Goal: Information Seeking & Learning: Check status

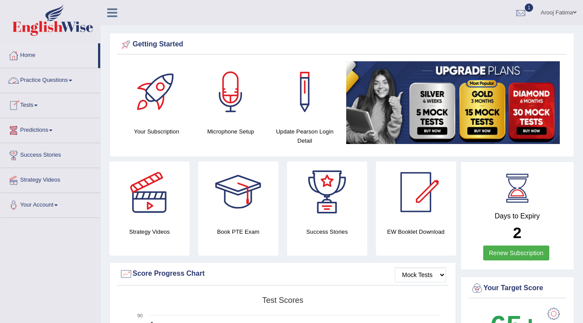
click at [75, 80] on link "Practice Questions" at bounding box center [50, 79] width 100 height 22
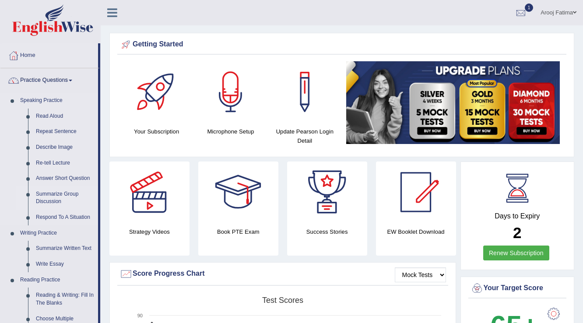
click at [54, 196] on link "Summarize Group Discussion" at bounding box center [65, 197] width 66 height 23
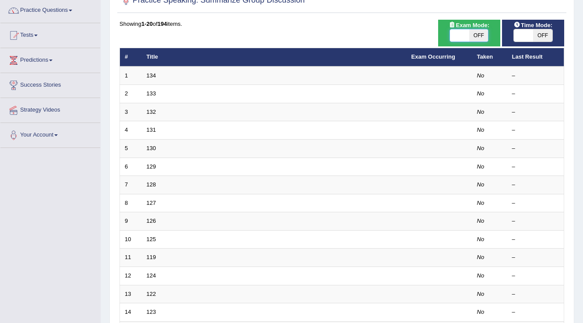
click at [454, 37] on span at bounding box center [459, 35] width 19 height 12
checkbox input "true"
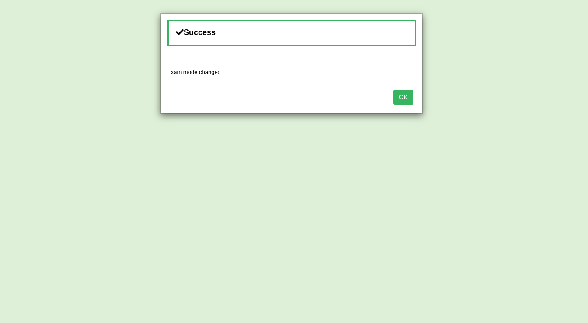
click at [401, 98] on button "OK" at bounding box center [403, 97] width 20 height 15
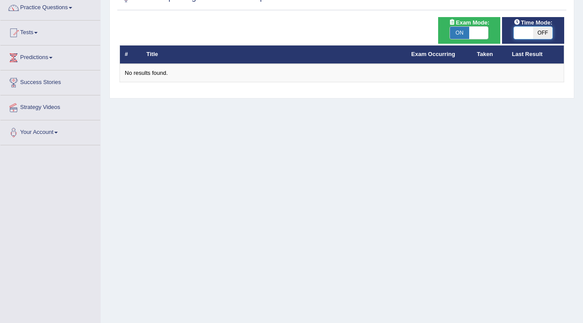
click at [521, 28] on span at bounding box center [523, 33] width 19 height 12
checkbox input "true"
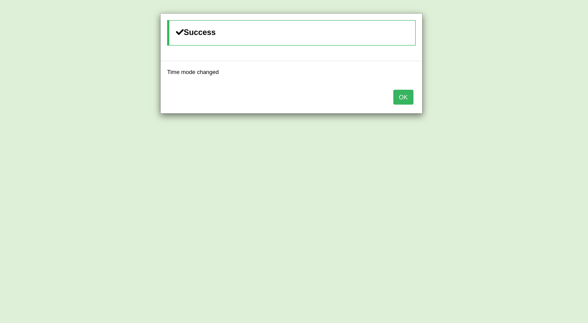
click at [405, 95] on button "OK" at bounding box center [403, 97] width 20 height 15
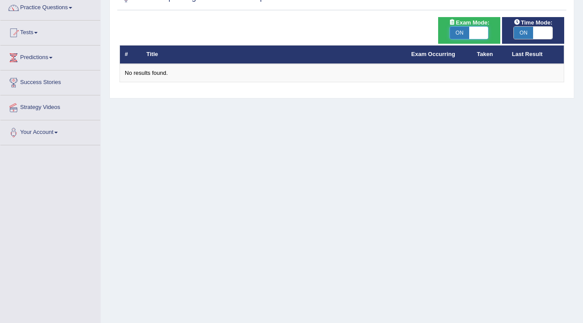
click at [481, 34] on span at bounding box center [478, 33] width 19 height 12
checkbox input "false"
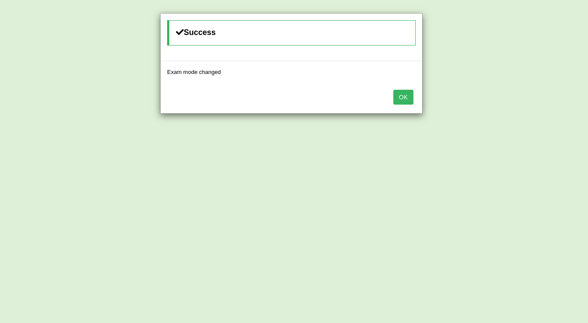
click at [401, 96] on button "OK" at bounding box center [403, 97] width 20 height 15
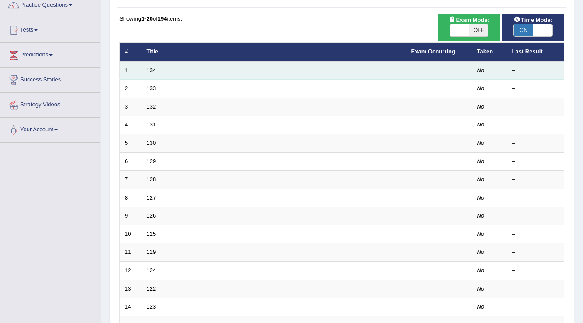
click at [150, 70] on link "134" at bounding box center [152, 70] width 10 height 7
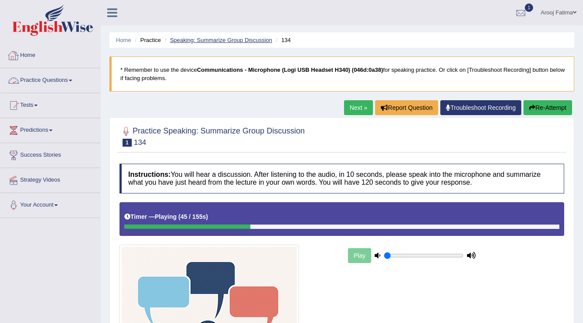
click at [206, 38] on link "Speaking: Summarize Group Discussion" at bounding box center [221, 40] width 102 height 7
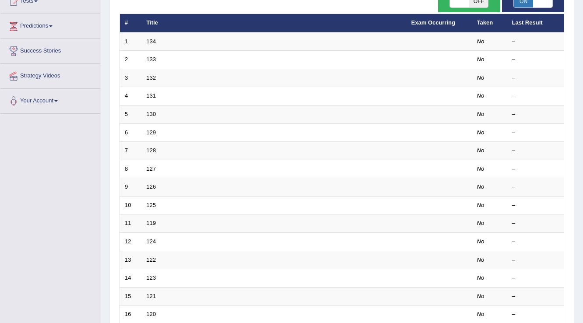
scroll to position [79, 0]
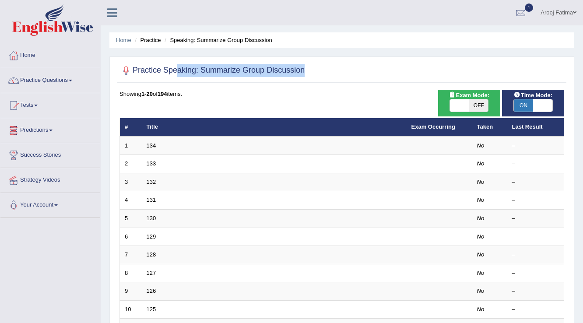
drag, startPoint x: 313, startPoint y: 68, endPoint x: 176, endPoint y: 76, distance: 137.2
click at [176, 76] on div "Practice Speaking: Summarize Group Discussion" at bounding box center [341, 72] width 449 height 22
click at [153, 65] on h2 "Practice Speaking: Summarize Group Discussion" at bounding box center [211, 70] width 185 height 13
drag, startPoint x: 107, startPoint y: 62, endPoint x: 329, endPoint y: 65, distance: 221.9
click at [329, 65] on div "Home Practice Speaking: Summarize Group Discussion Practice Speaking: Summarize…" at bounding box center [342, 279] width 482 height 558
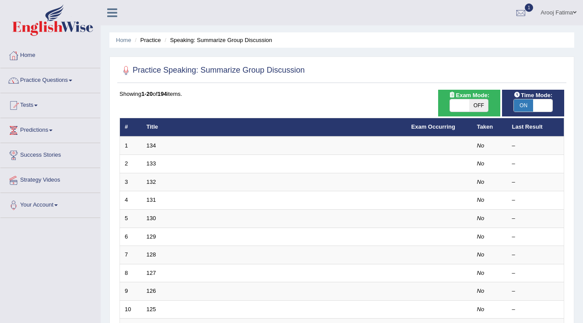
click at [324, 68] on div at bounding box center [341, 71] width 445 height 18
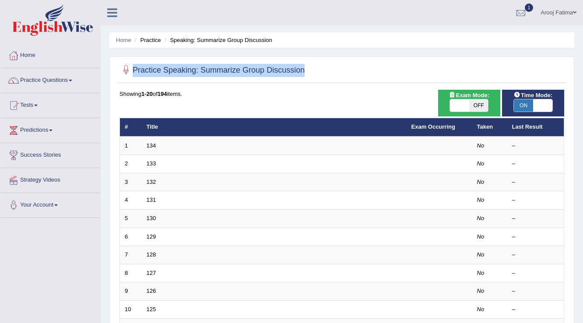
drag, startPoint x: 324, startPoint y: 68, endPoint x: 109, endPoint y: 70, distance: 215.3
click at [109, 70] on div "Practice Speaking: Summarize Group Discussion Time Mode: ON OFF Exam Mode: ON O…" at bounding box center [341, 303] width 465 height 495
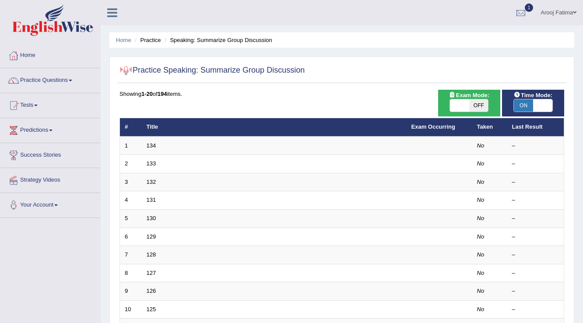
click at [259, 97] on div "Showing 1-20 of 194 items." at bounding box center [341, 94] width 445 height 8
click at [460, 105] on span at bounding box center [459, 105] width 19 height 12
checkbox input "true"
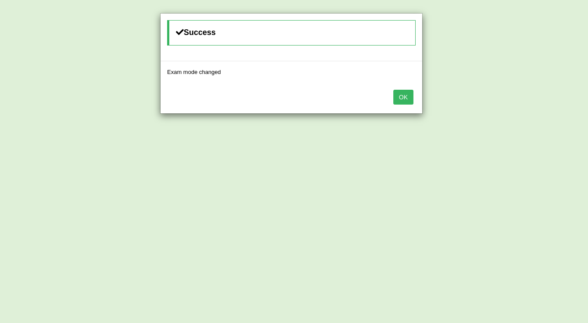
click at [401, 92] on button "OK" at bounding box center [403, 97] width 20 height 15
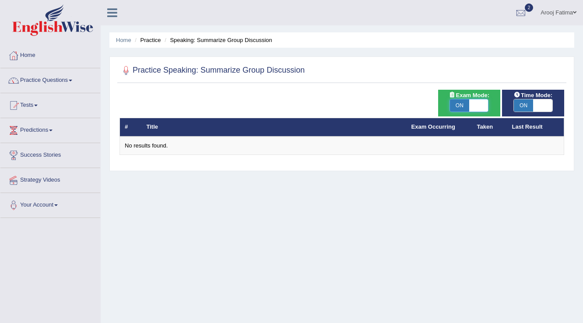
drag, startPoint x: 0, startPoint y: 0, endPoint x: 481, endPoint y: 106, distance: 493.0
click at [481, 106] on span at bounding box center [478, 105] width 19 height 12
checkbox input "false"
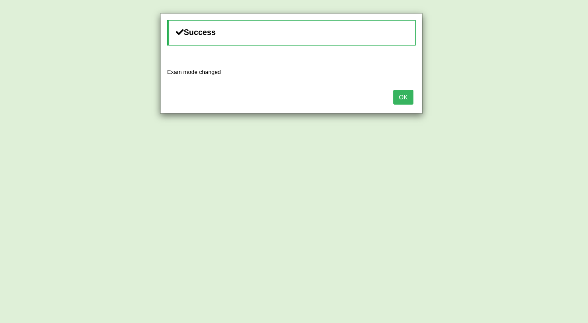
click at [408, 98] on button "OK" at bounding box center [403, 97] width 20 height 15
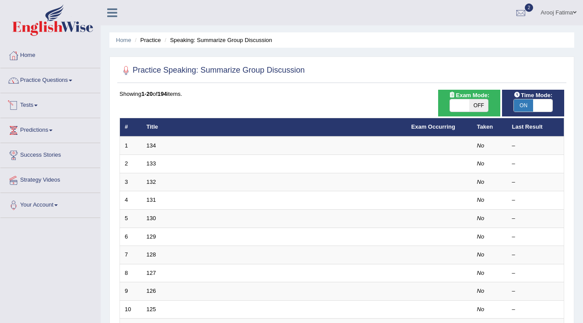
click at [47, 105] on link "Tests" at bounding box center [50, 104] width 100 height 22
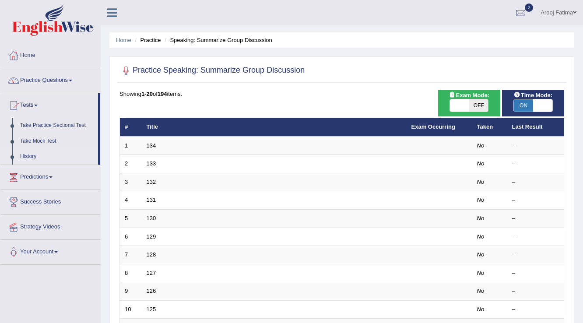
click at [30, 156] on link "History" at bounding box center [57, 157] width 82 height 16
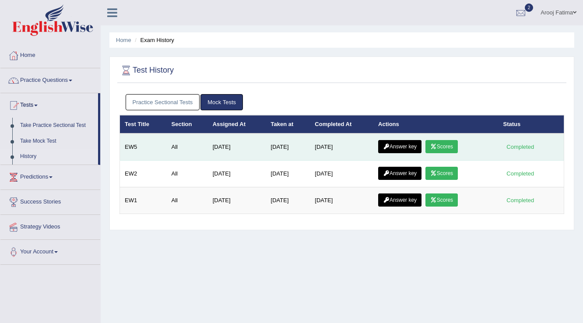
click at [442, 149] on link "Scores" at bounding box center [441, 146] width 32 height 13
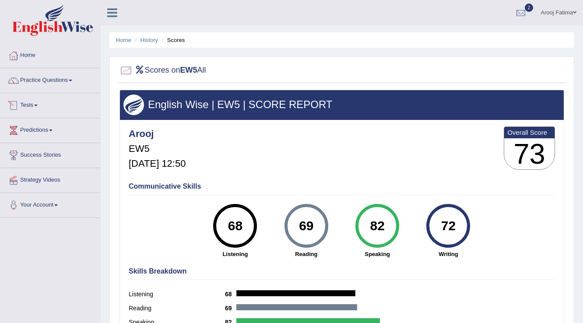
click at [39, 106] on link "Tests" at bounding box center [50, 104] width 100 height 22
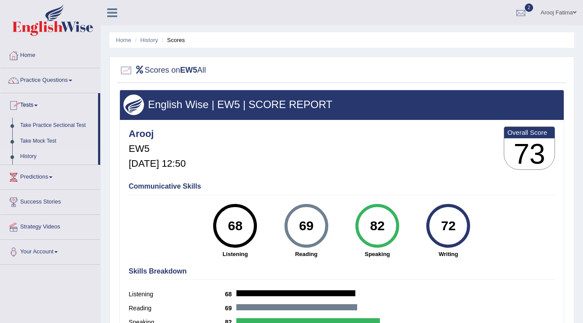
click at [37, 154] on link "History" at bounding box center [57, 157] width 82 height 16
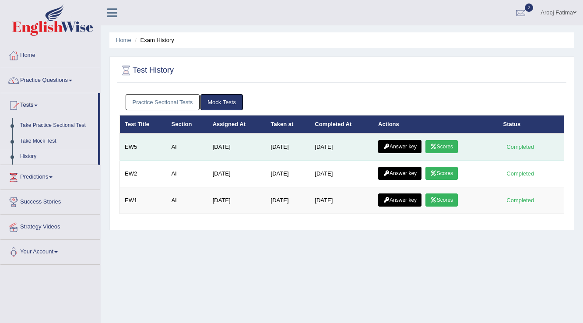
click at [403, 149] on link "Answer key" at bounding box center [399, 146] width 43 height 13
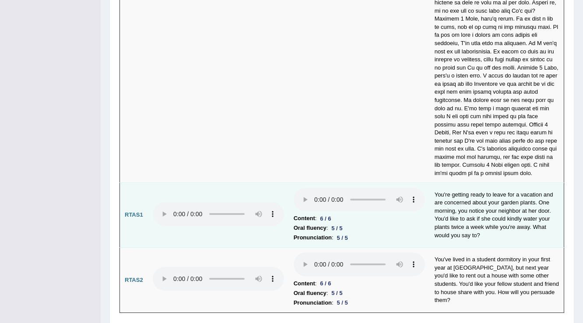
scroll to position [3052, 0]
